Goal: Task Accomplishment & Management: Use online tool/utility

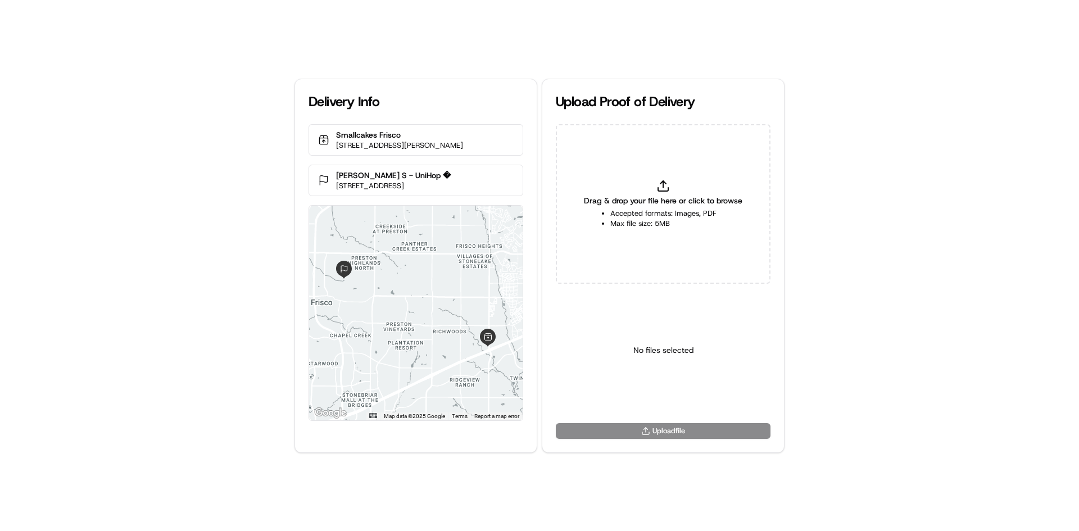
click at [641, 171] on div "Drag & drop your file here or click to browse Accepted formats: Images, PDF Max…" at bounding box center [663, 204] width 215 height 160
type input "C:\fakepath\HandedToCustomer (1).png"
click at [679, 396] on html "Delivery Info Smallcakes Frisco [STREET_ADDRESS][PERSON_NAME] [PERSON_NAME] S -…" at bounding box center [539, 265] width 1079 height 531
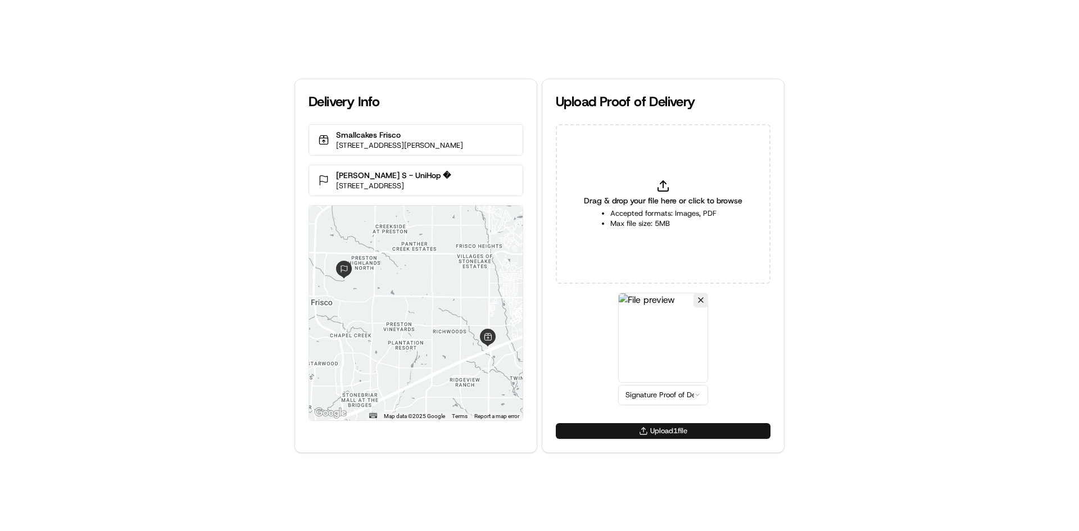
click at [671, 425] on button "Upload 1 file" at bounding box center [663, 431] width 215 height 16
